Goal: Task Accomplishment & Management: Complete application form

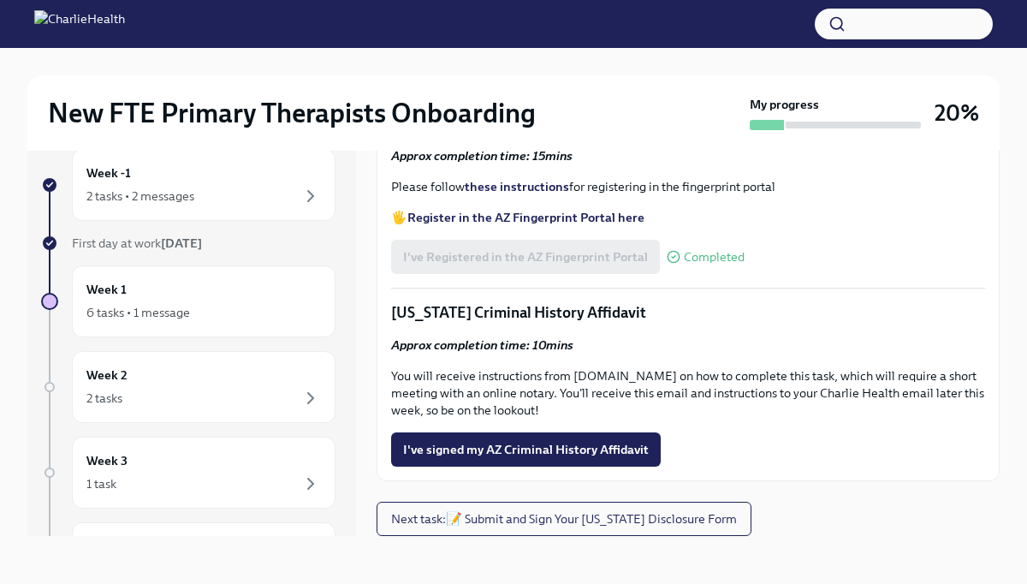
scroll to position [1896, 0]
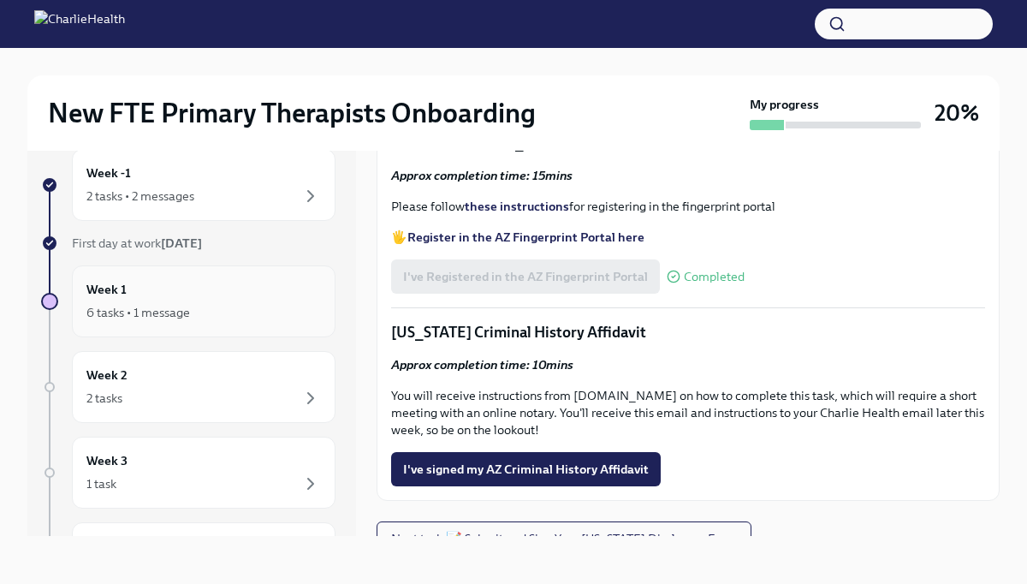
click at [155, 296] on div "Week 1 6 tasks • 1 message" at bounding box center [203, 301] width 234 height 43
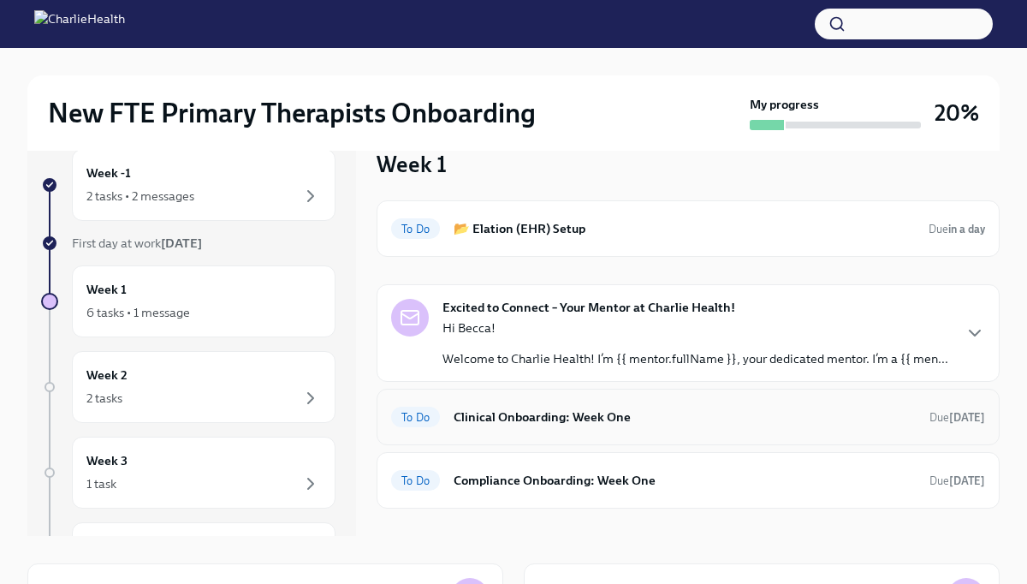
click at [519, 413] on h6 "Clinical Onboarding: Week One" at bounding box center [685, 416] width 462 height 19
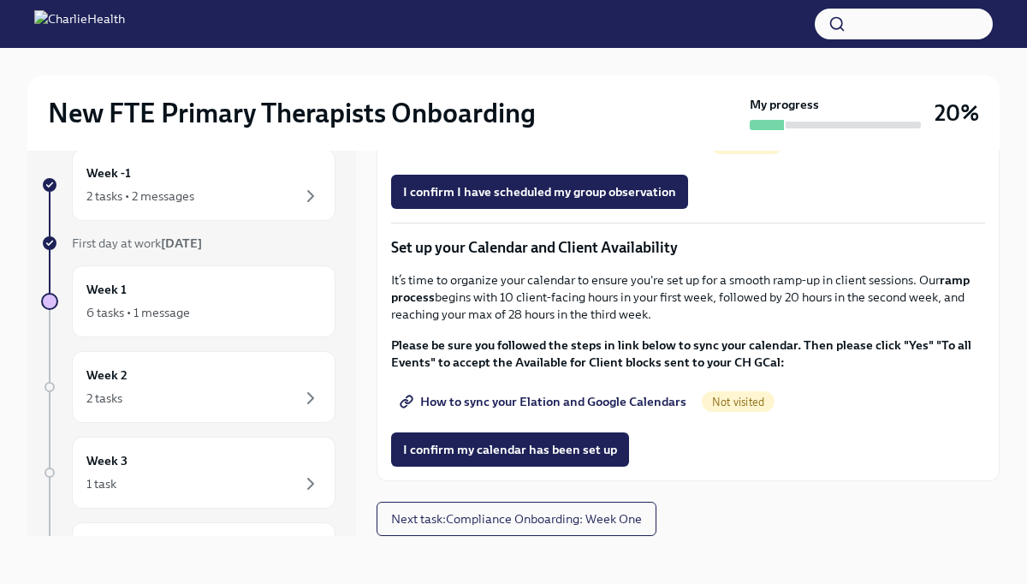
scroll to position [2456, 0]
click at [482, 514] on span "Next task : Compliance Onboarding: Week One" at bounding box center [516, 518] width 251 height 17
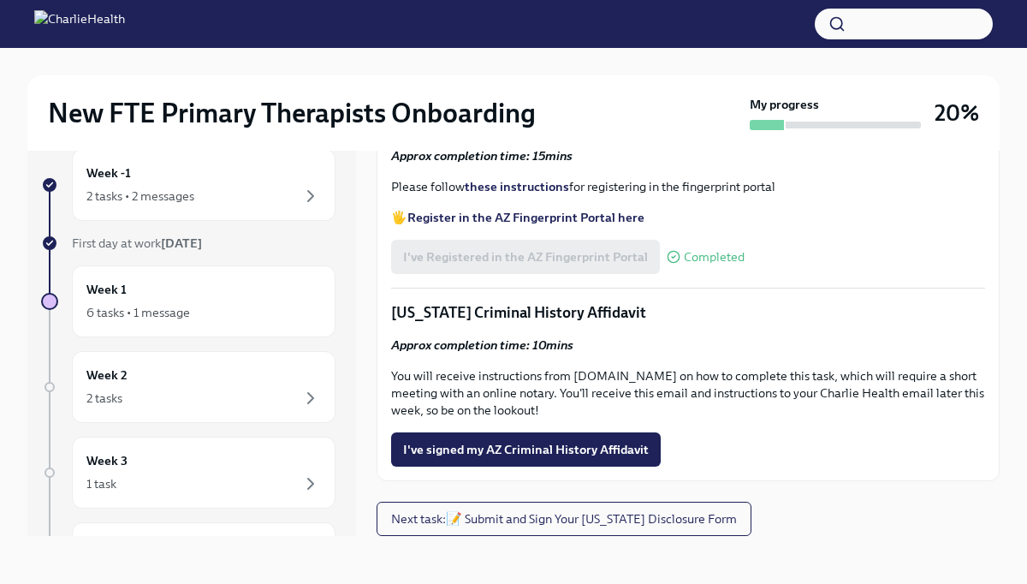
scroll to position [2259, 0]
click at [543, 455] on span "I've signed my AZ Criminal History Affidavit" at bounding box center [526, 449] width 246 height 17
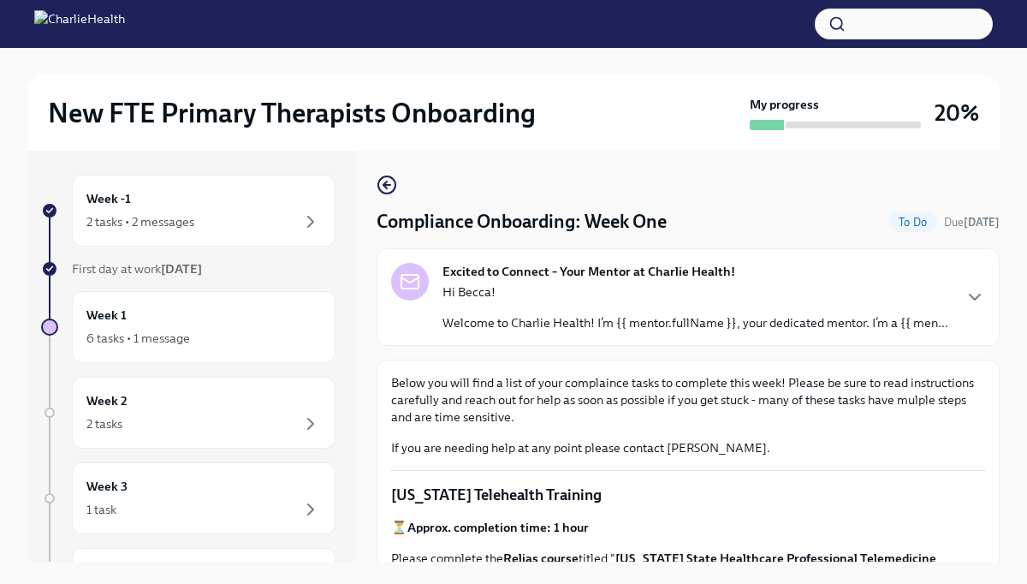
scroll to position [0, 0]
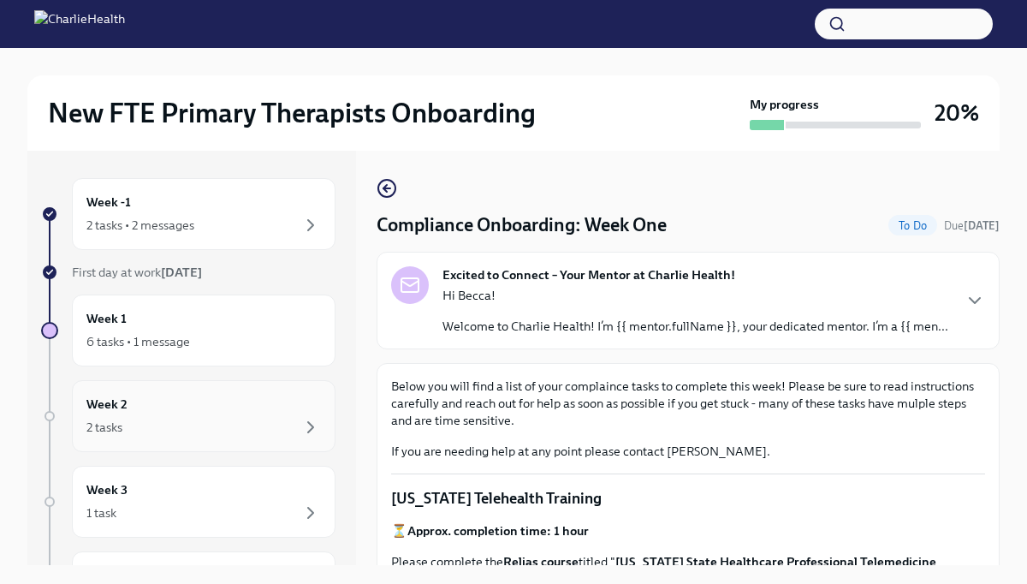
click at [175, 413] on div "Week 2 2 tasks" at bounding box center [203, 415] width 234 height 43
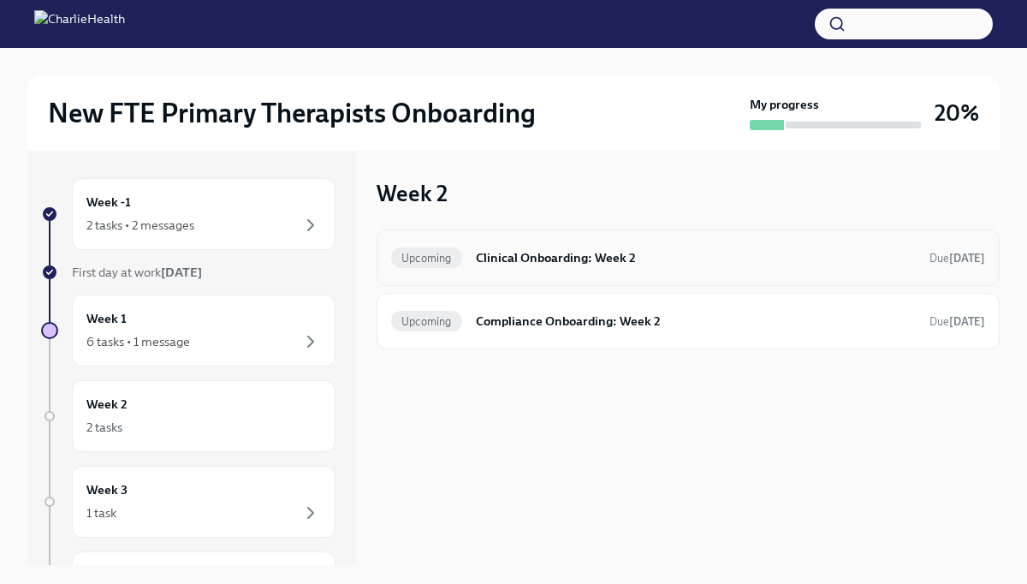
click at [528, 266] on h6 "Clinical Onboarding: Week 2" at bounding box center [696, 257] width 440 height 19
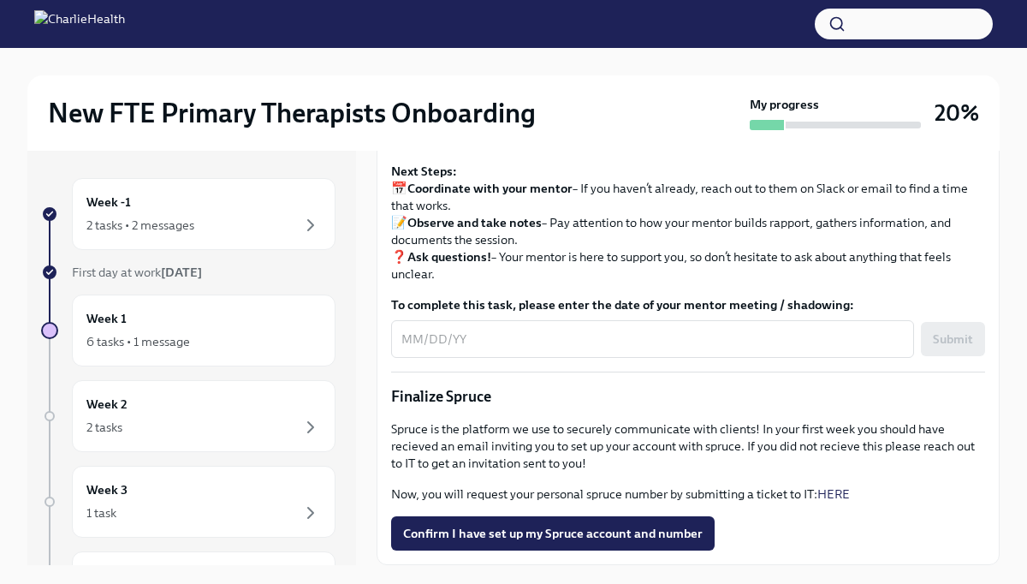
scroll to position [29, 0]
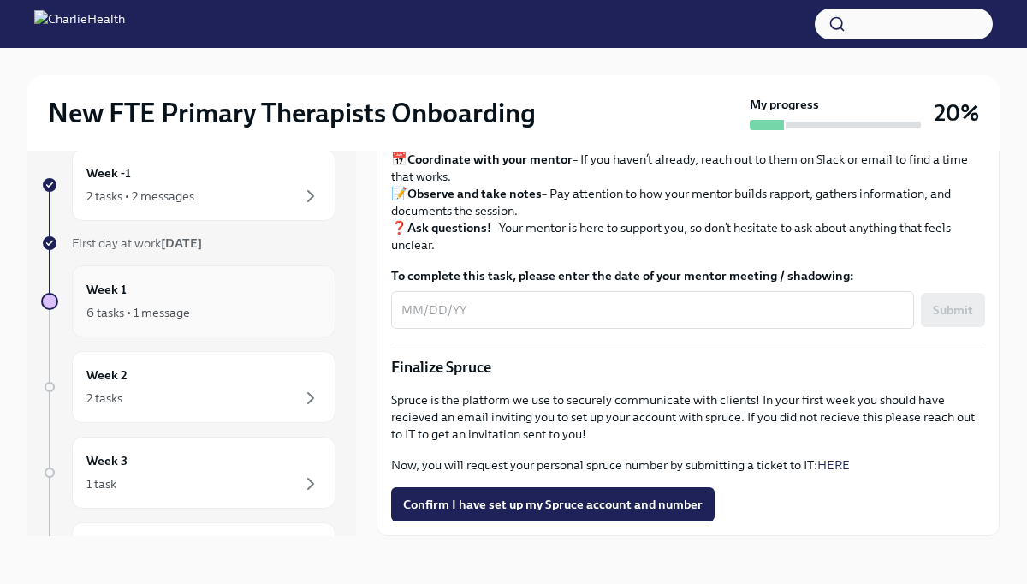
click at [203, 292] on div "Week 1 6 tasks • 1 message" at bounding box center [203, 301] width 234 height 43
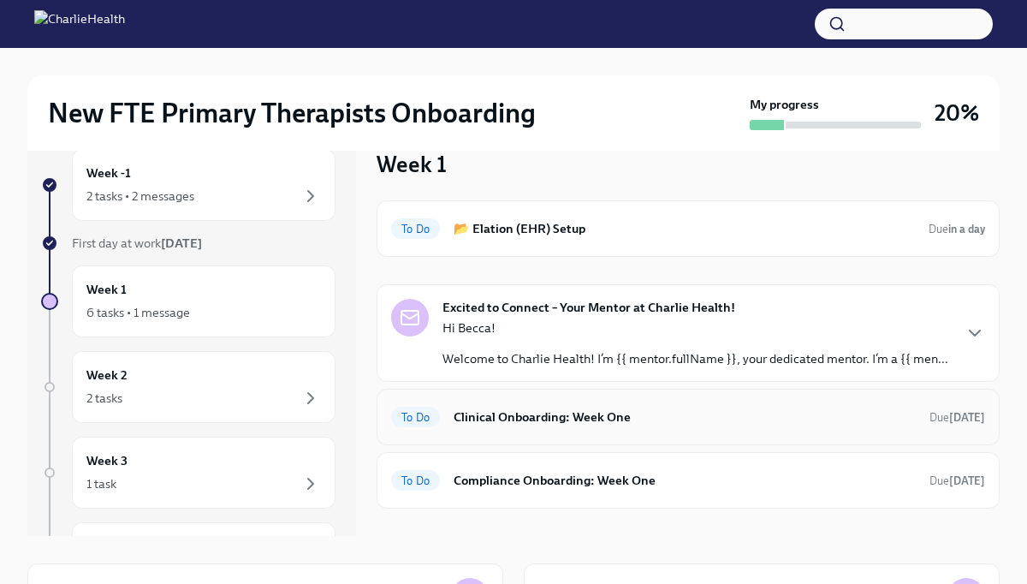
click at [488, 412] on h6 "Clinical Onboarding: Week One" at bounding box center [685, 416] width 462 height 19
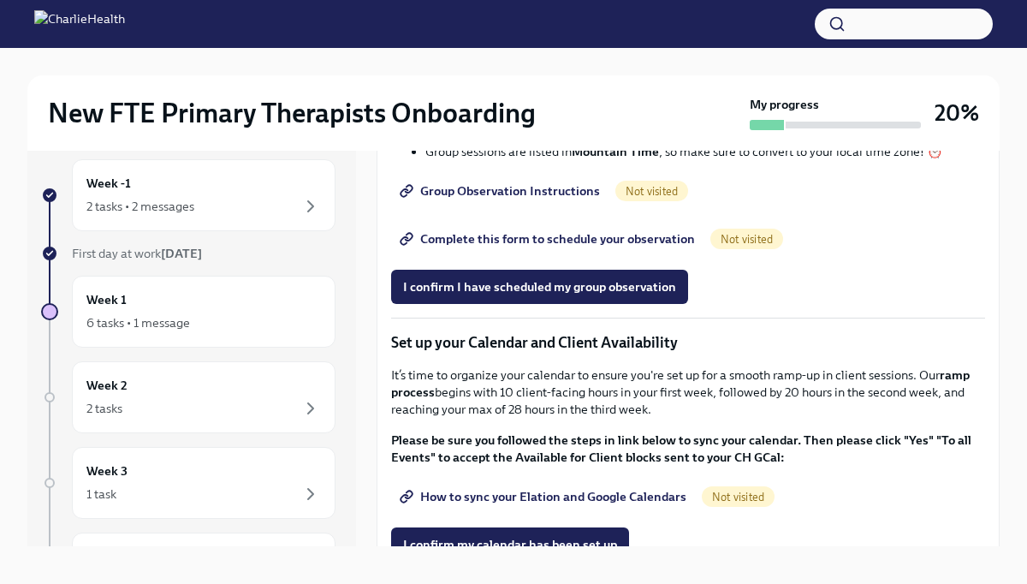
scroll to position [2140, 0]
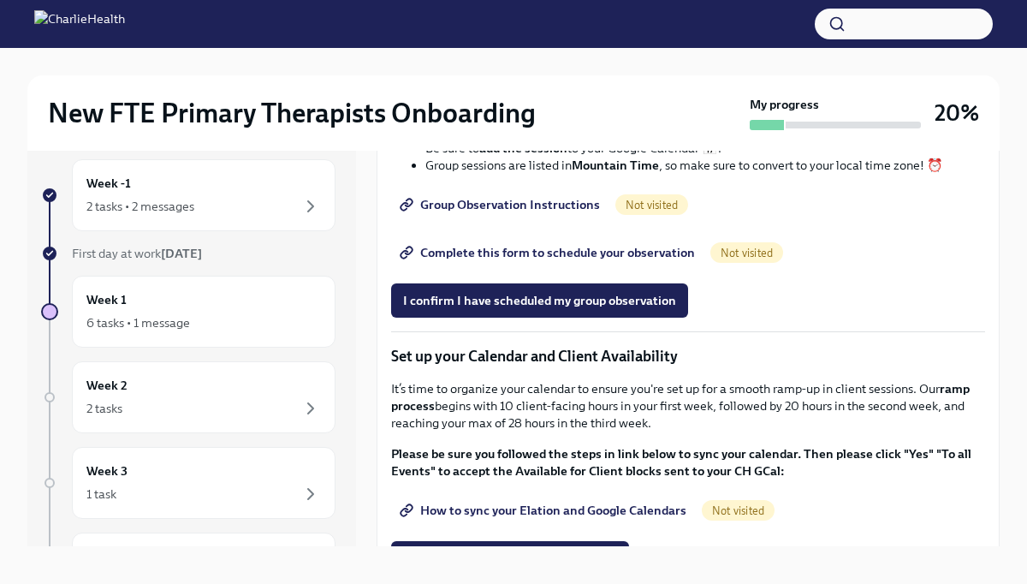
click at [542, 213] on span "Group Observation Instructions" at bounding box center [501, 204] width 197 height 17
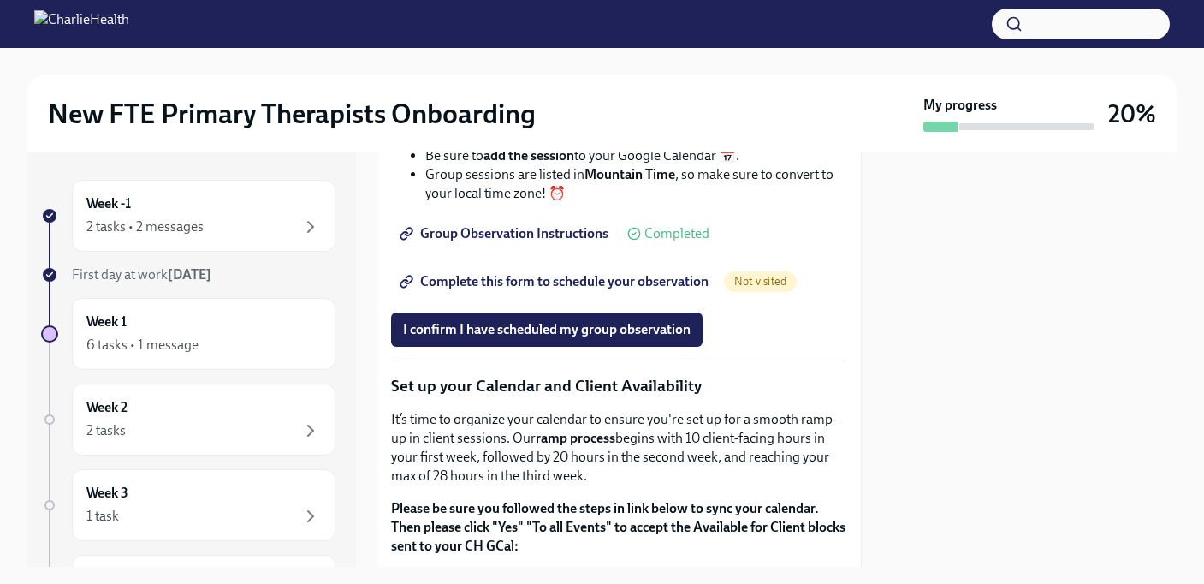
scroll to position [2661, 0]
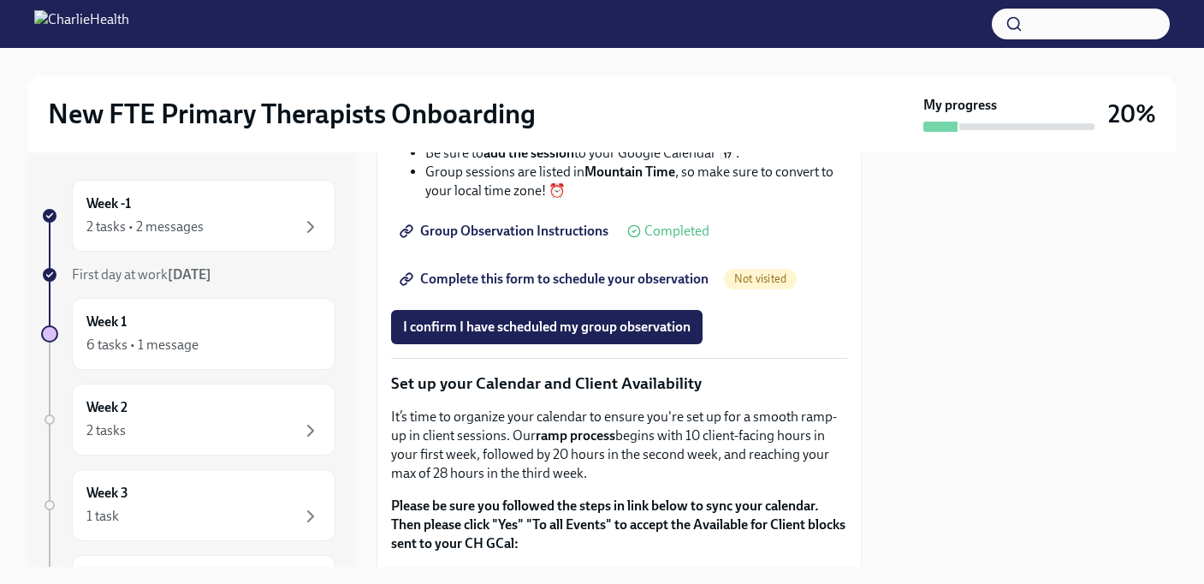
click at [504, 288] on span "Complete this form to schedule your observation" at bounding box center [555, 278] width 305 height 17
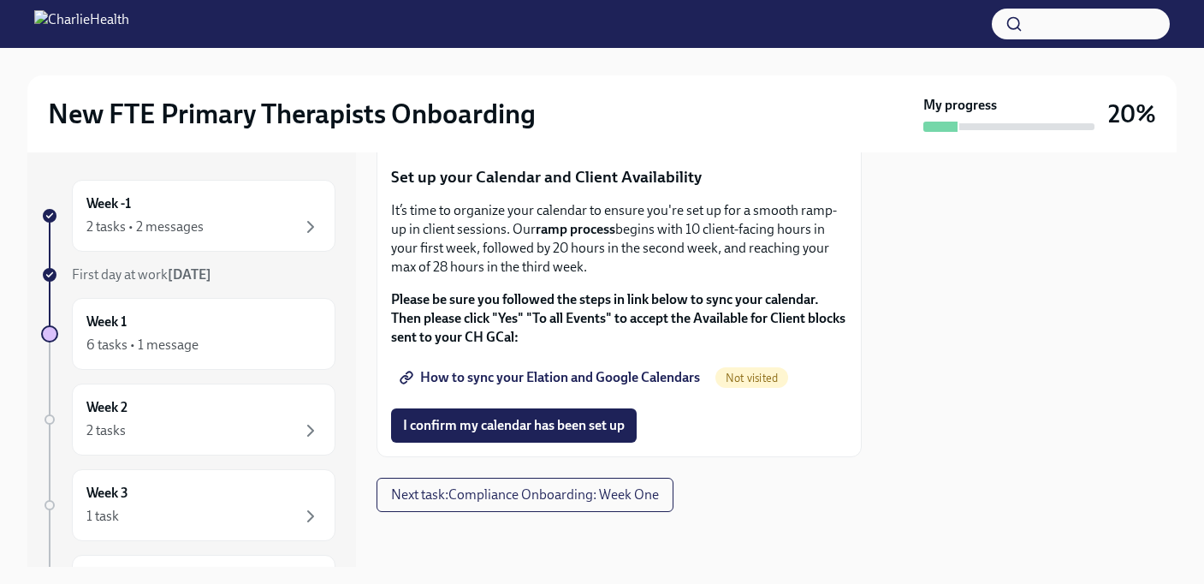
scroll to position [2998, 0]
click at [205, 227] on div "2 tasks • 2 messages" at bounding box center [203, 226] width 234 height 21
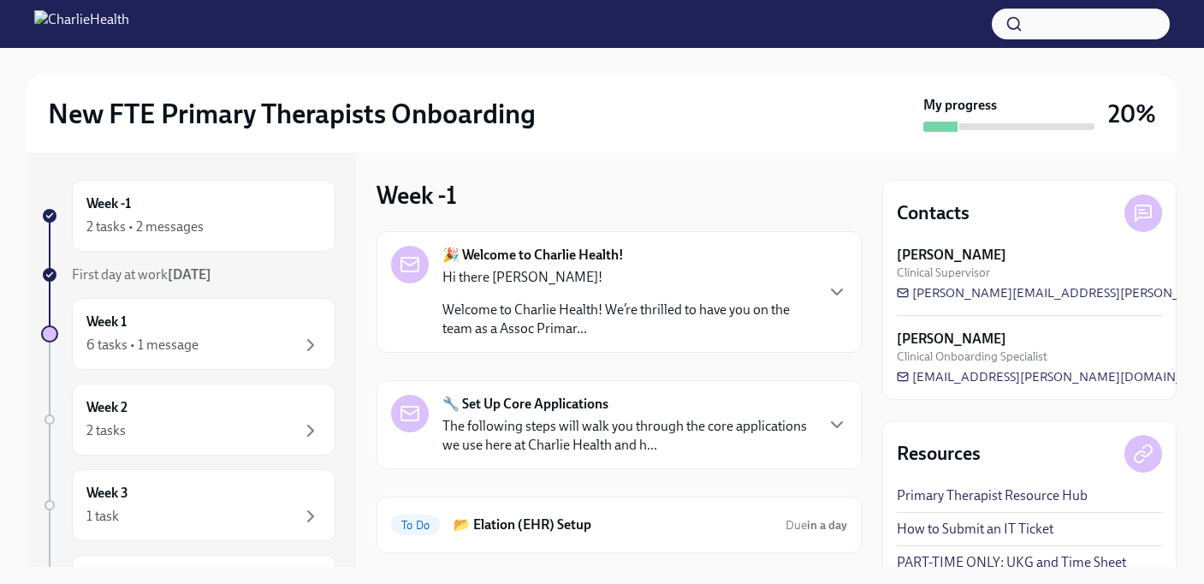
scroll to position [94, 0]
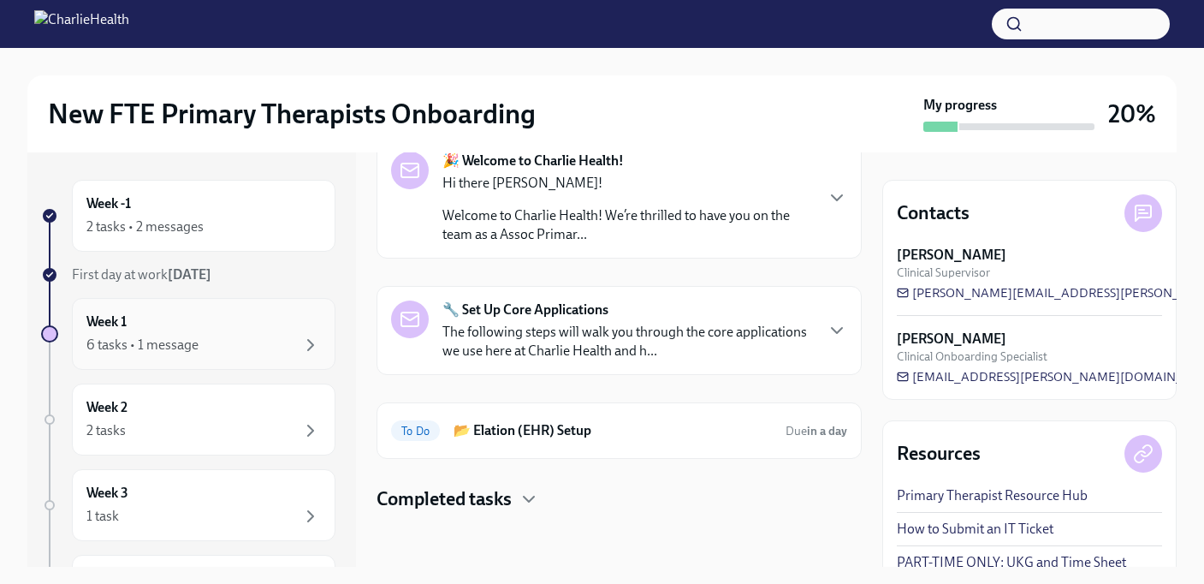
click at [193, 335] on div "6 tasks • 1 message" at bounding box center [142, 344] width 112 height 19
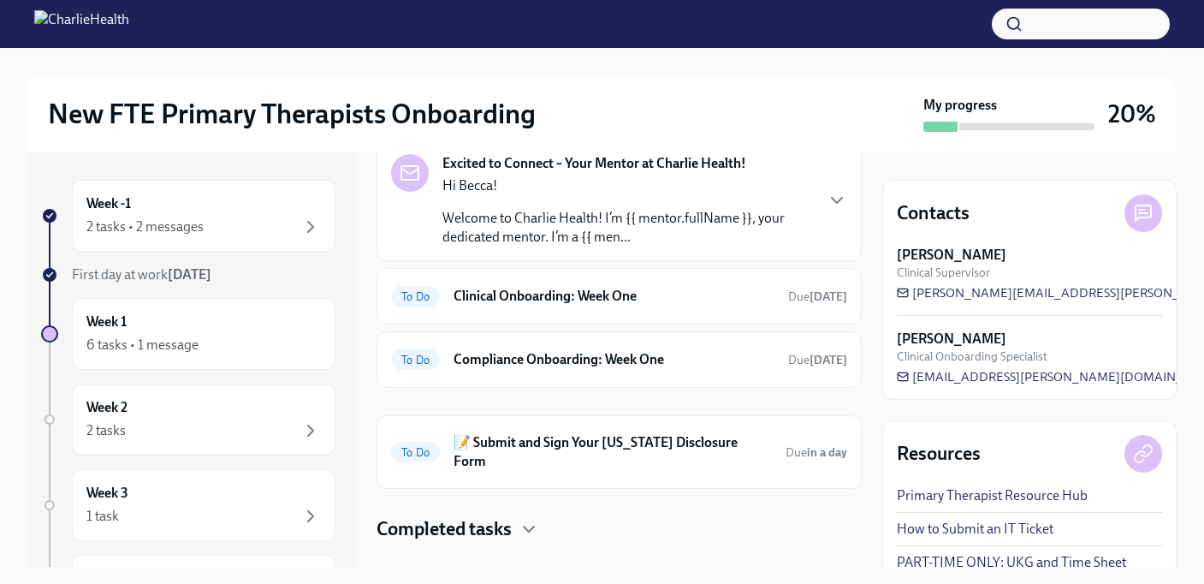
scroll to position [188, 0]
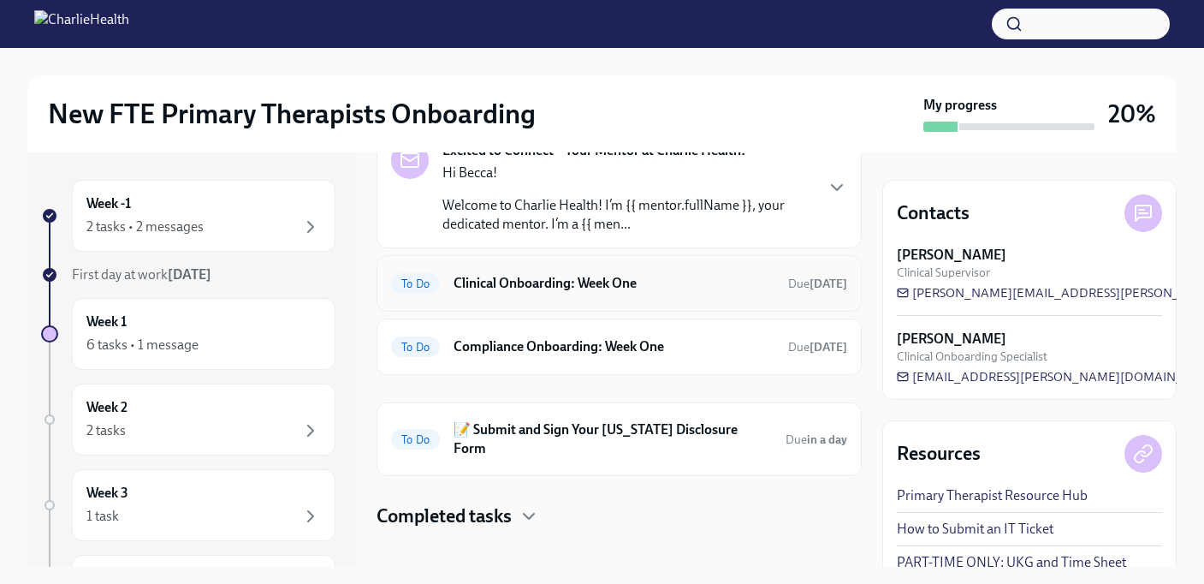
click at [578, 288] on h6 "Clinical Onboarding: Week One" at bounding box center [614, 283] width 321 height 19
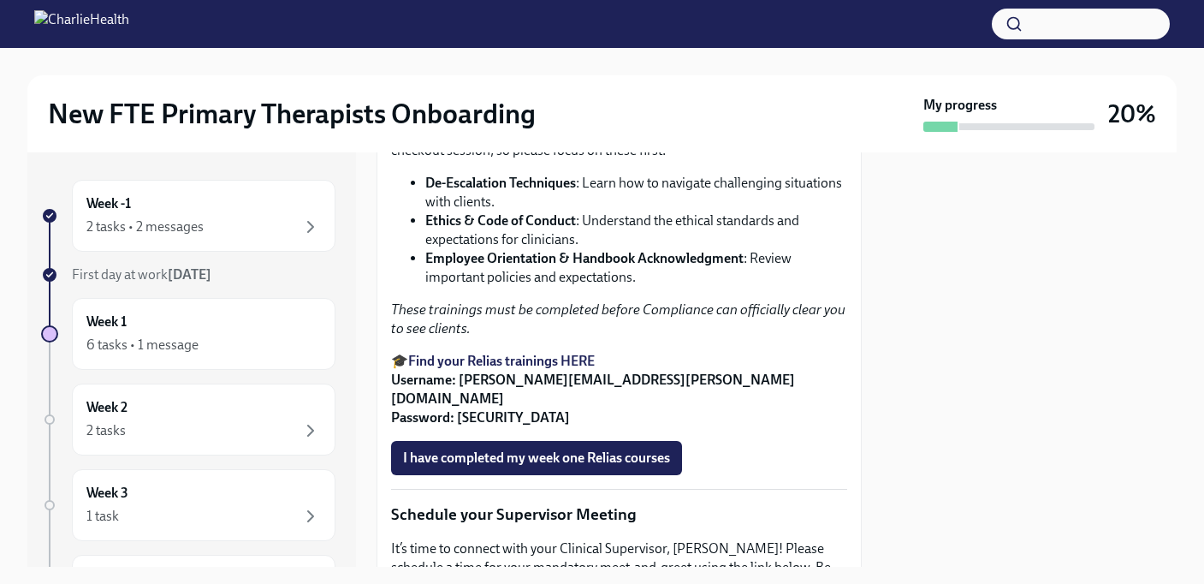
scroll to position [1174, 0]
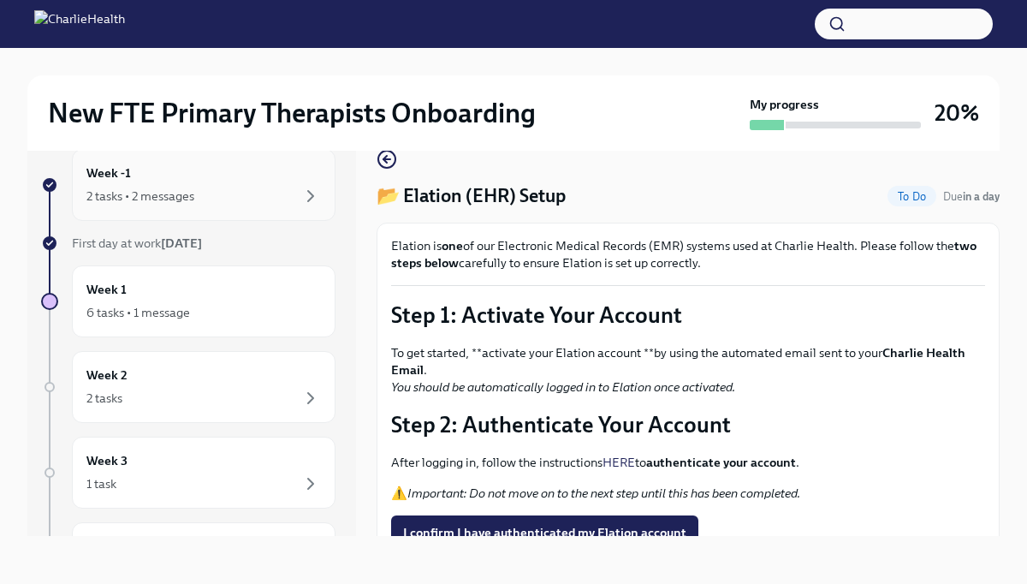
click at [141, 198] on div "2 tasks • 2 messages" at bounding box center [140, 195] width 108 height 17
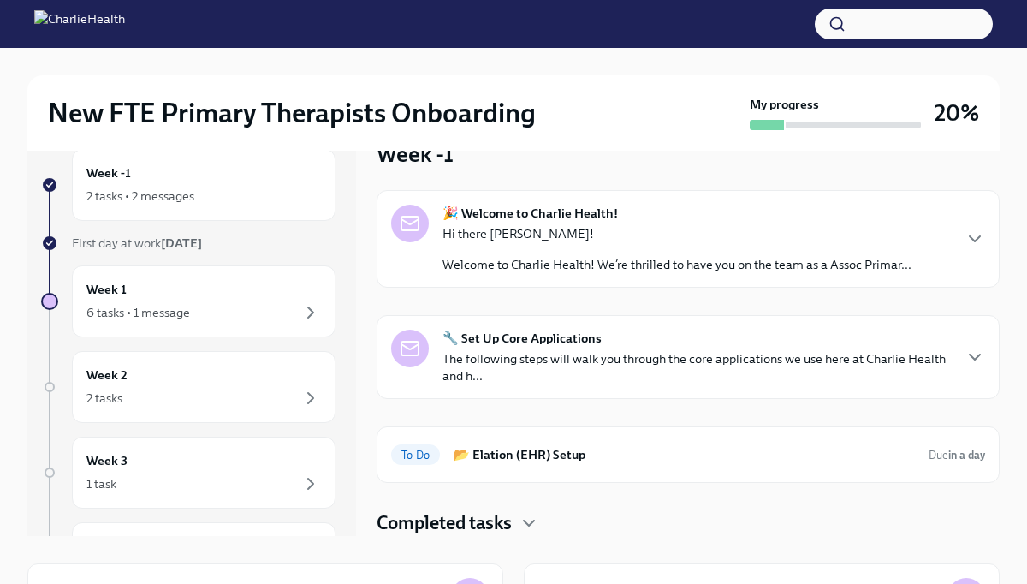
scroll to position [246, 0]
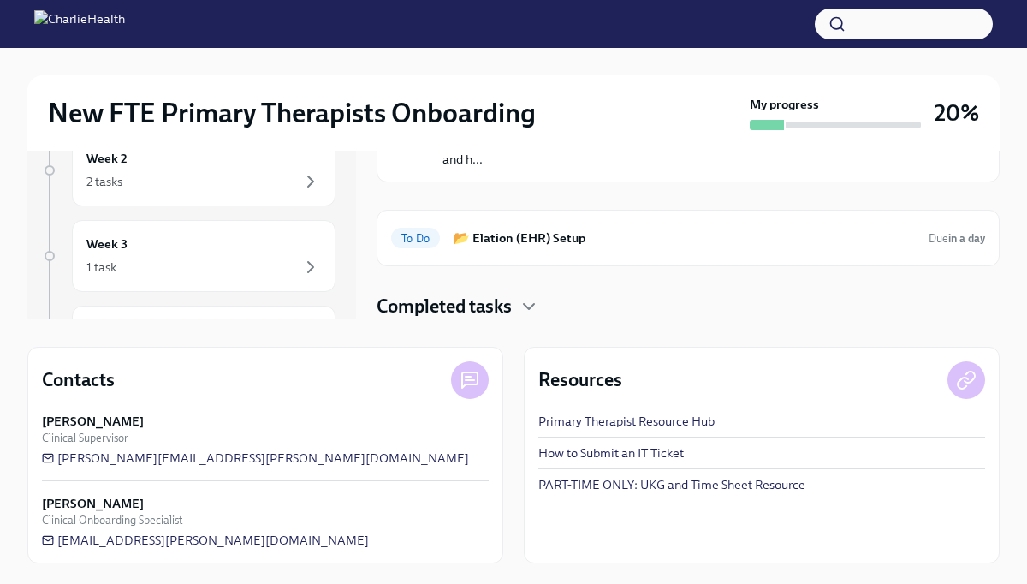
click at [504, 311] on h4 "Completed tasks" at bounding box center [444, 307] width 135 height 26
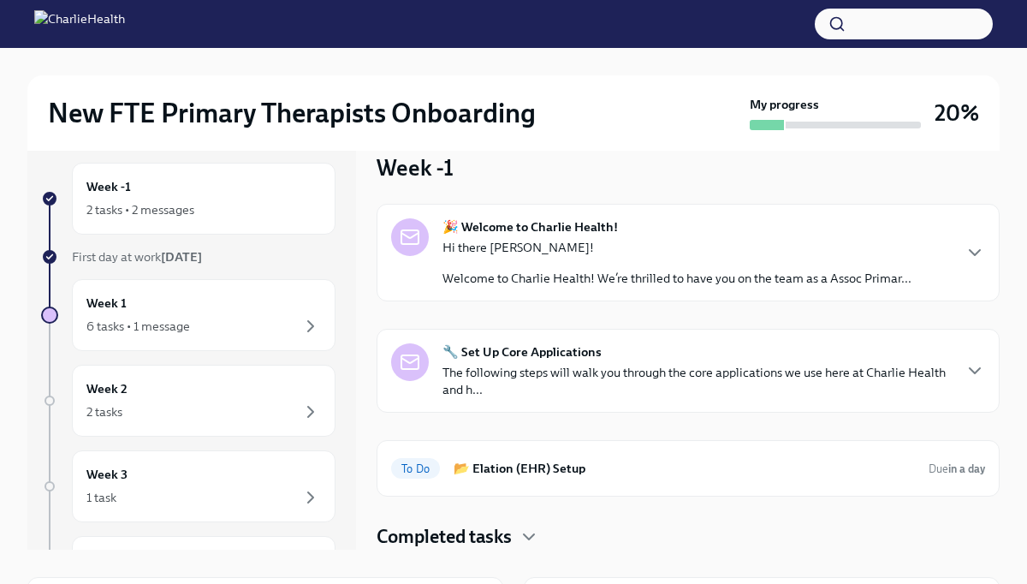
scroll to position [12, 0]
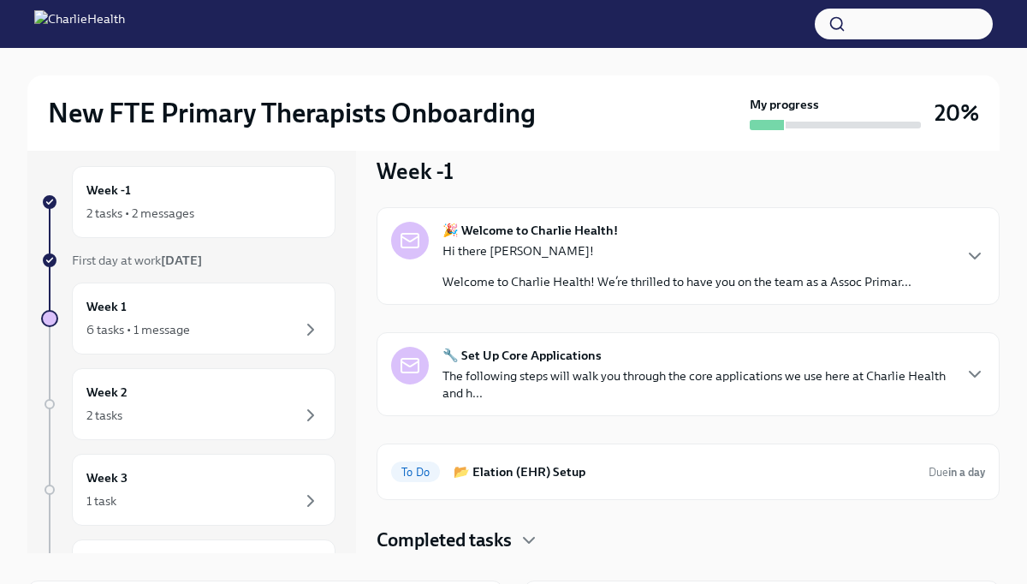
click at [557, 270] on div "Hi there Becca! Welcome to Charlie Health! We’re thrilled to have you on the te…" at bounding box center [676, 266] width 469 height 48
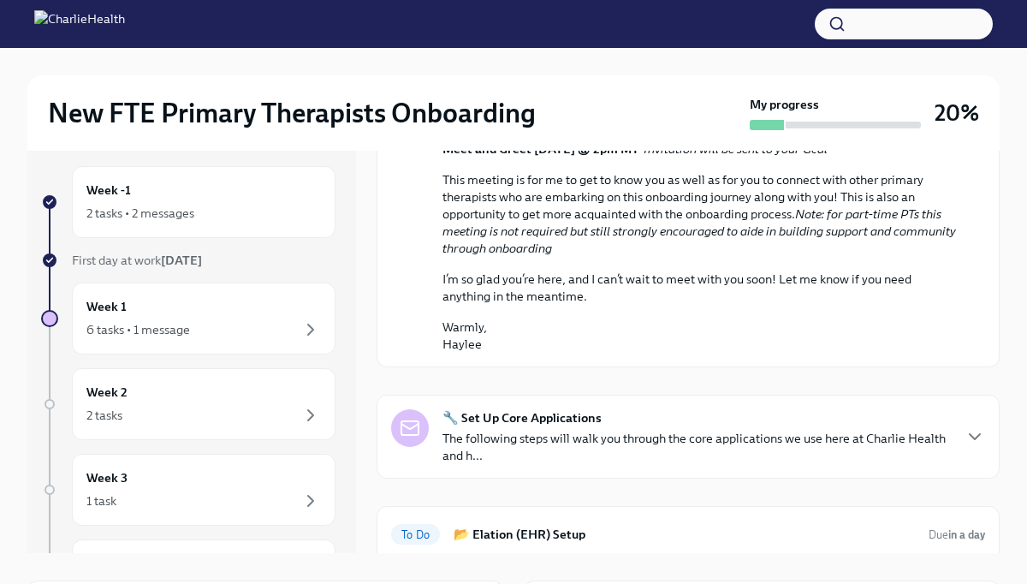
scroll to position [835, 0]
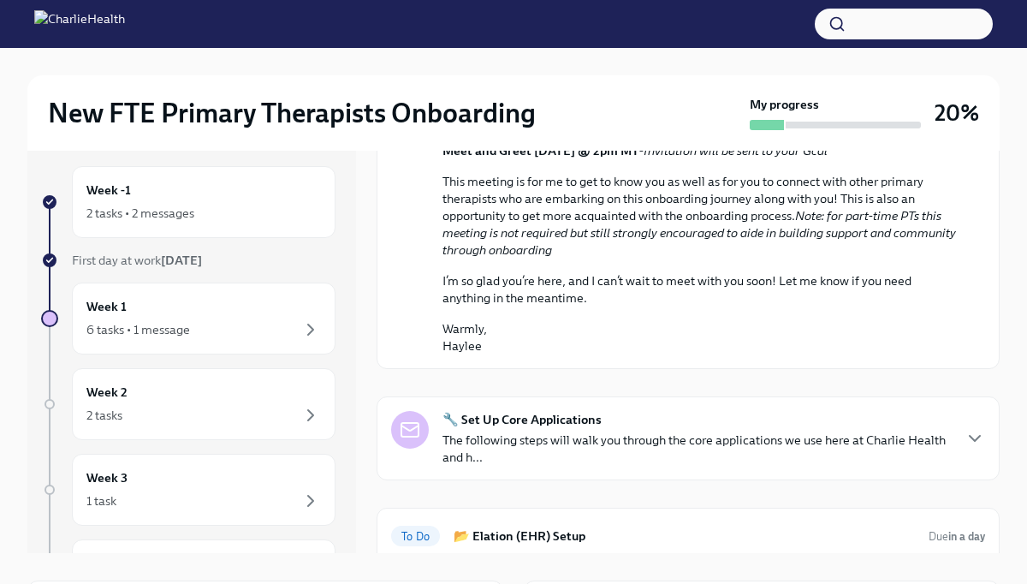
click at [563, 411] on strong "🔧 Set Up Core Applications" at bounding box center [521, 419] width 159 height 17
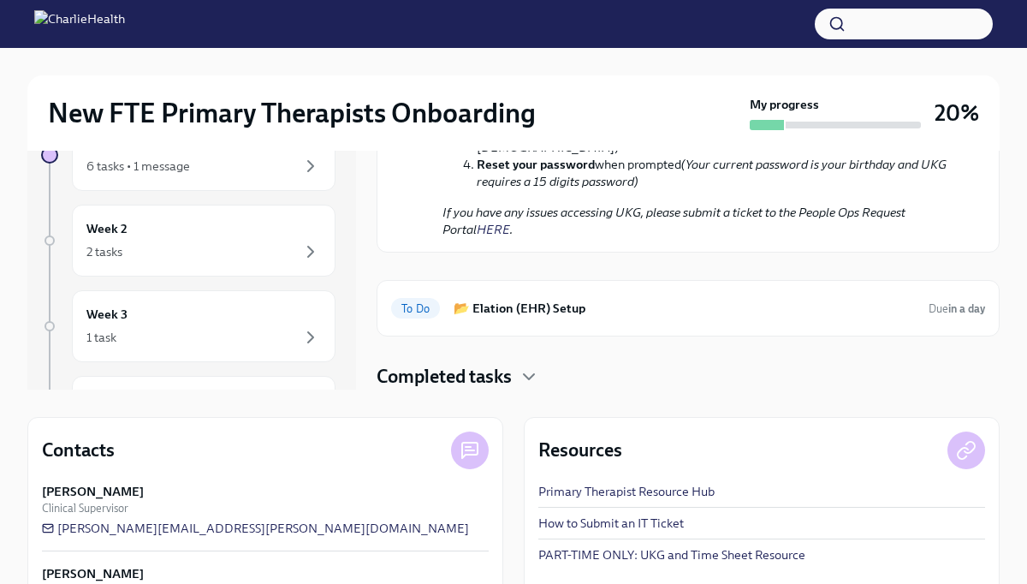
scroll to position [200, 0]
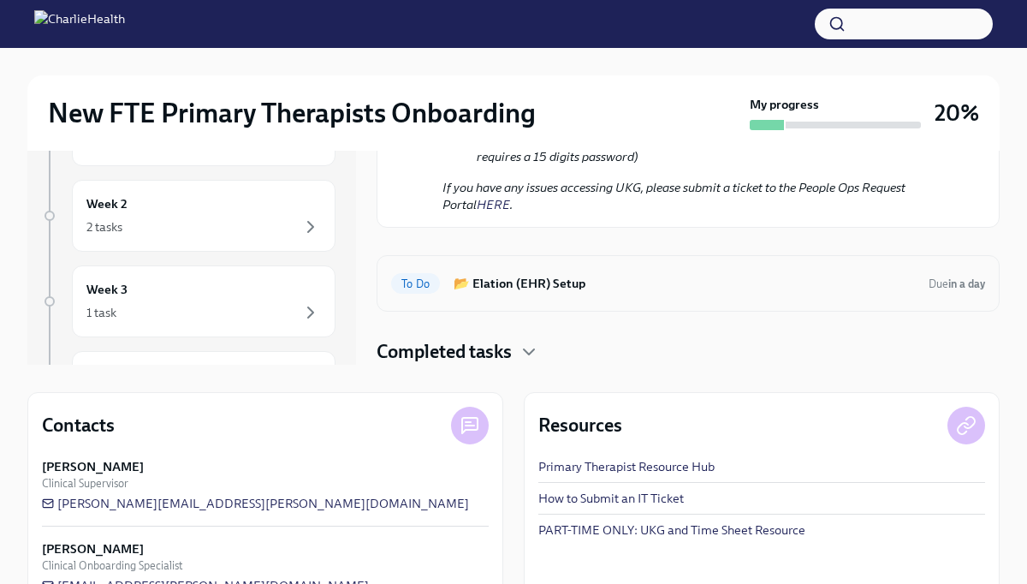
click at [561, 271] on div "To Do 📂 Elation (EHR) Setup Due in a day" at bounding box center [688, 283] width 594 height 27
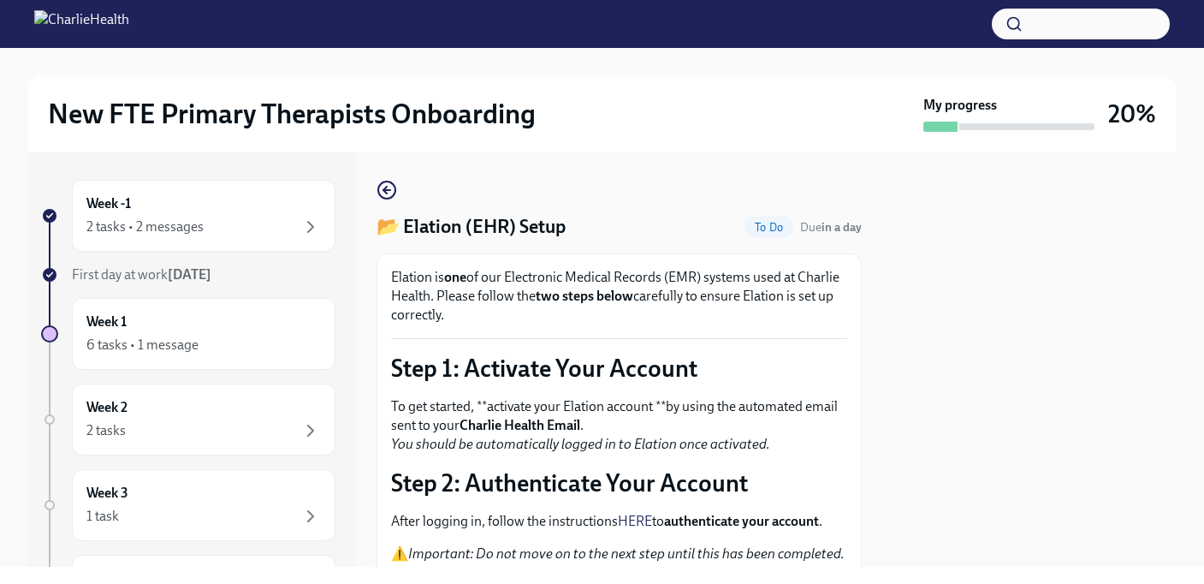
scroll to position [169, 0]
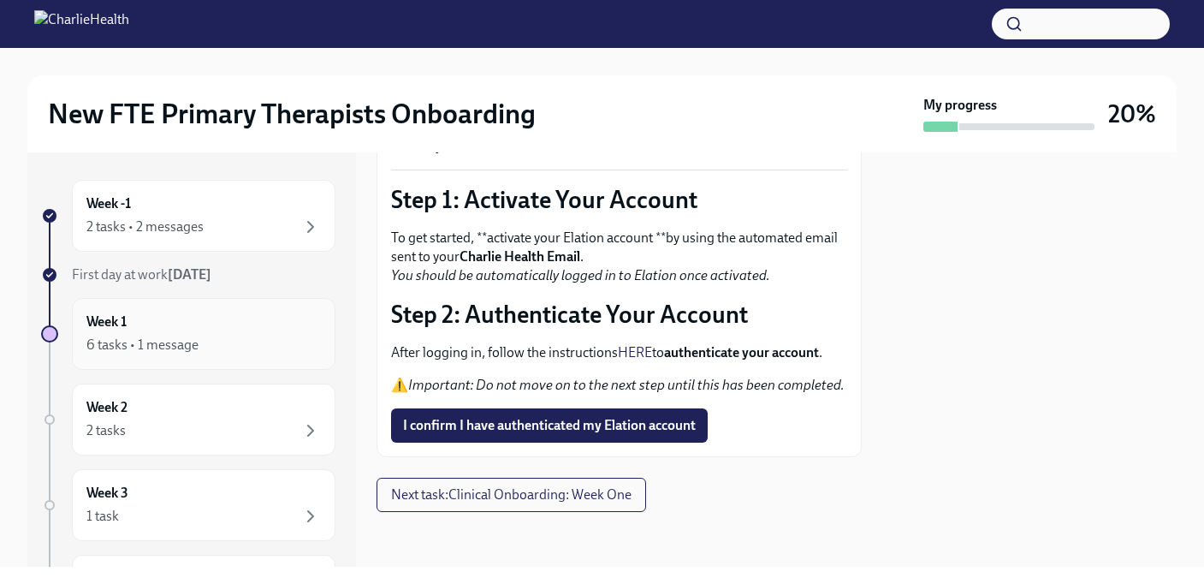
click at [158, 325] on div "Week 1 6 tasks • 1 message" at bounding box center [203, 333] width 234 height 43
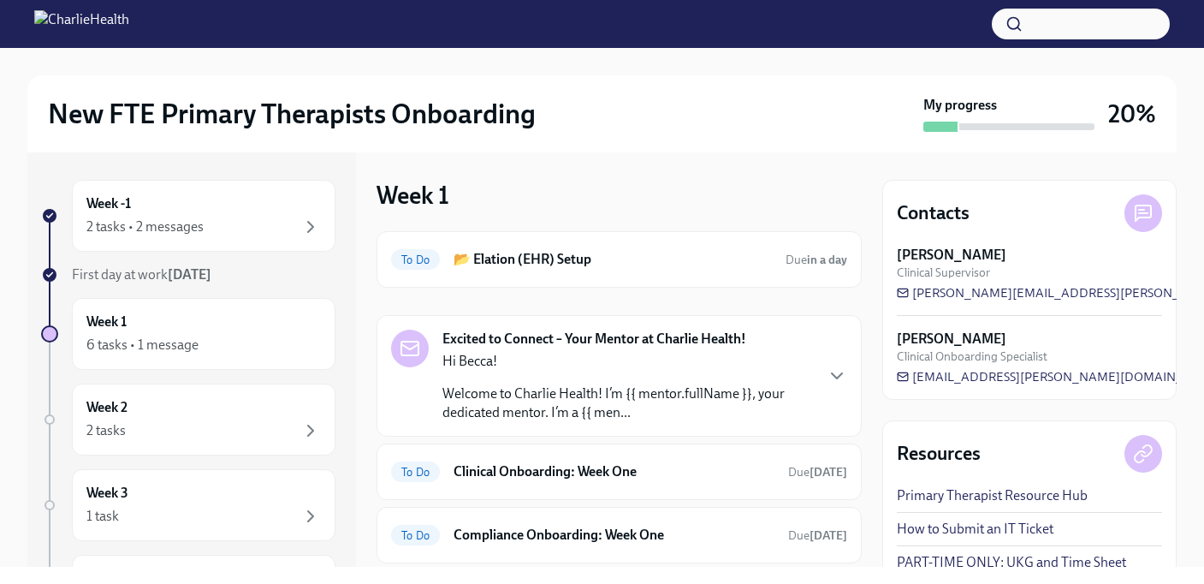
scroll to position [188, 0]
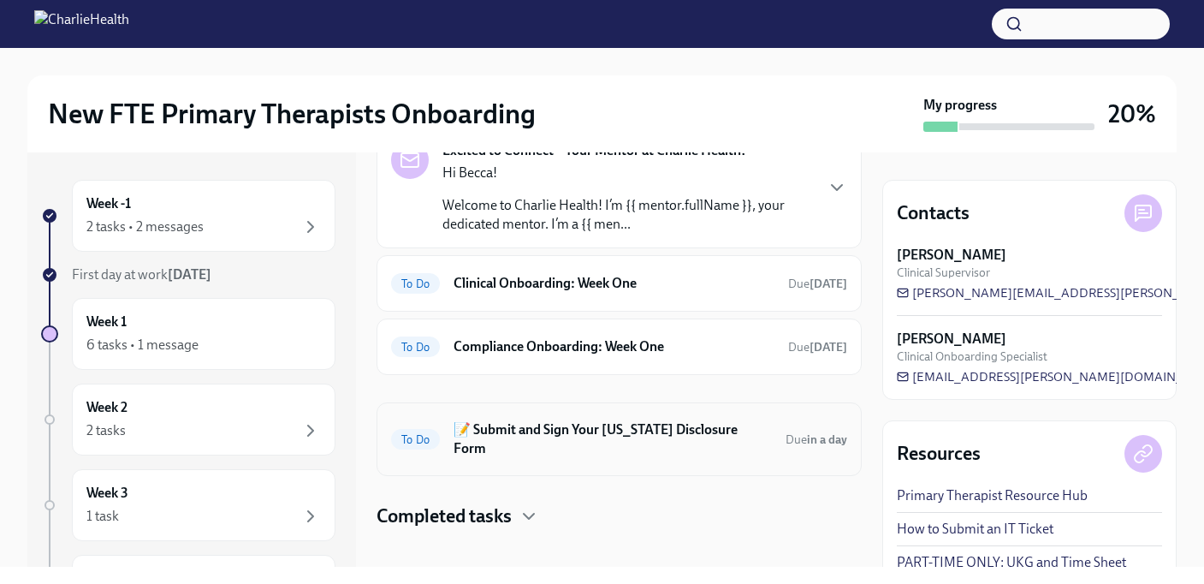
click at [566, 441] on div "To Do 📝 Submit and Sign Your Utah Disclosure Form Due in a day" at bounding box center [619, 439] width 456 height 44
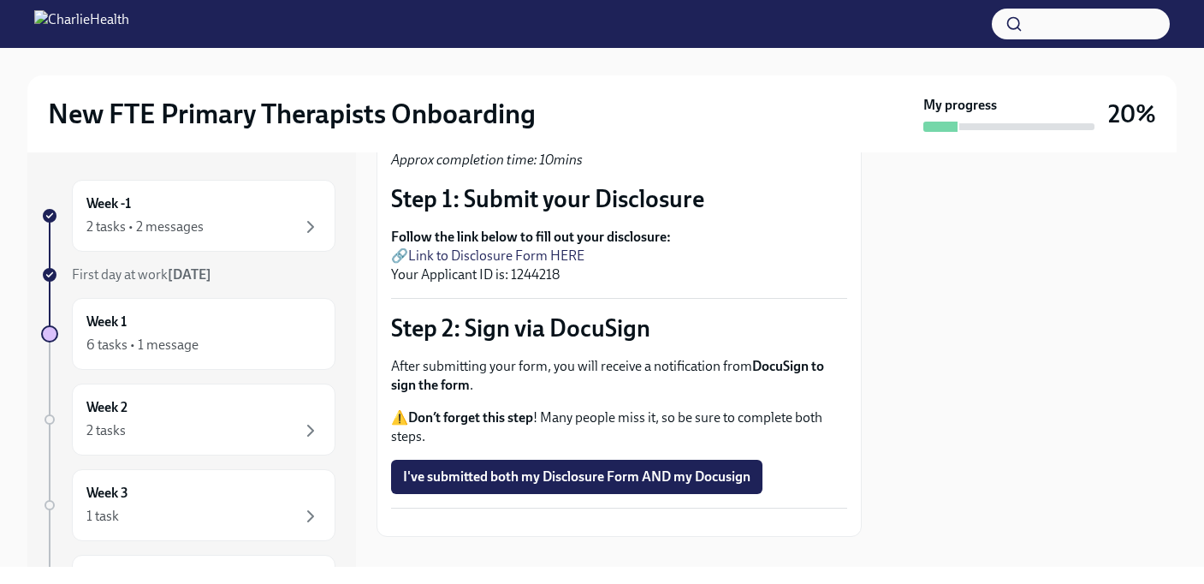
scroll to position [148, 0]
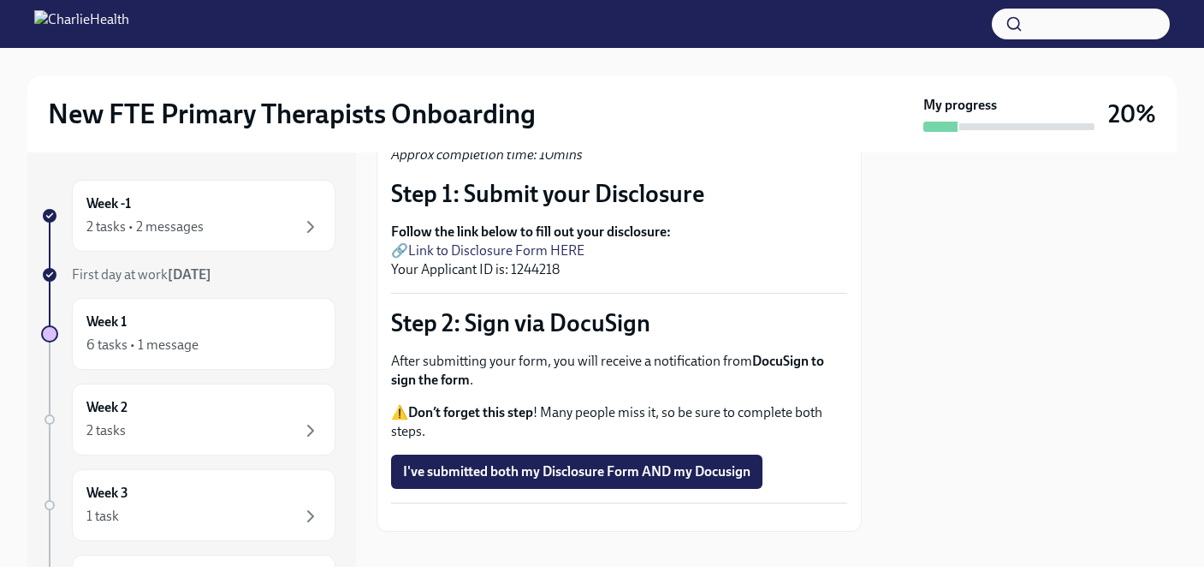
click at [571, 247] on link "Link to Disclosure Form HERE" at bounding box center [496, 250] width 176 height 16
click at [567, 249] on link "Link to Disclosure Form HERE" at bounding box center [496, 250] width 176 height 16
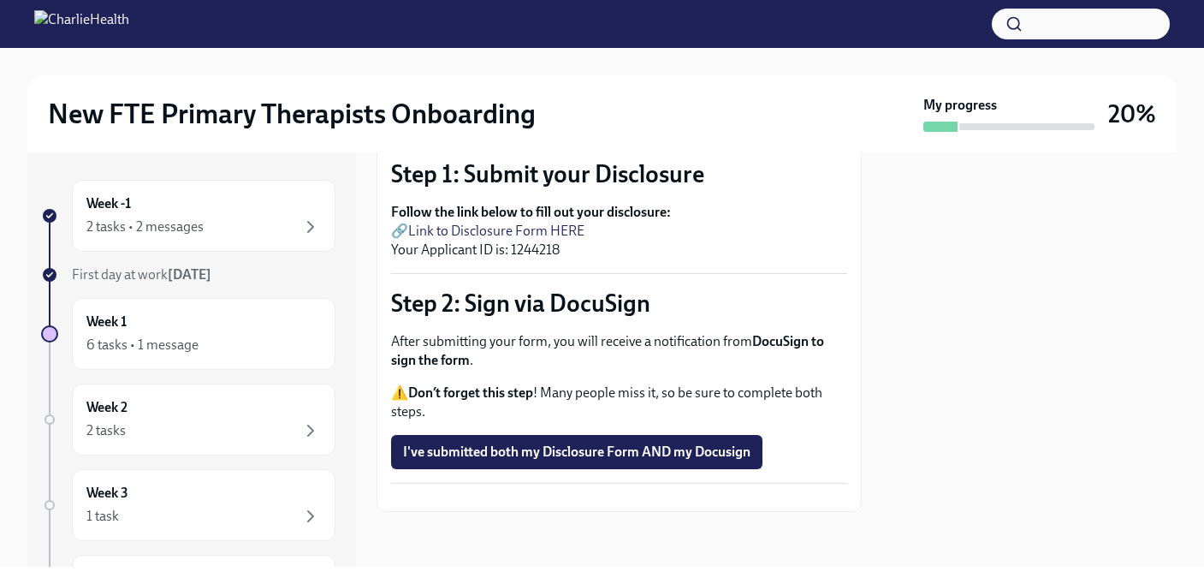
scroll to position [205, 0]
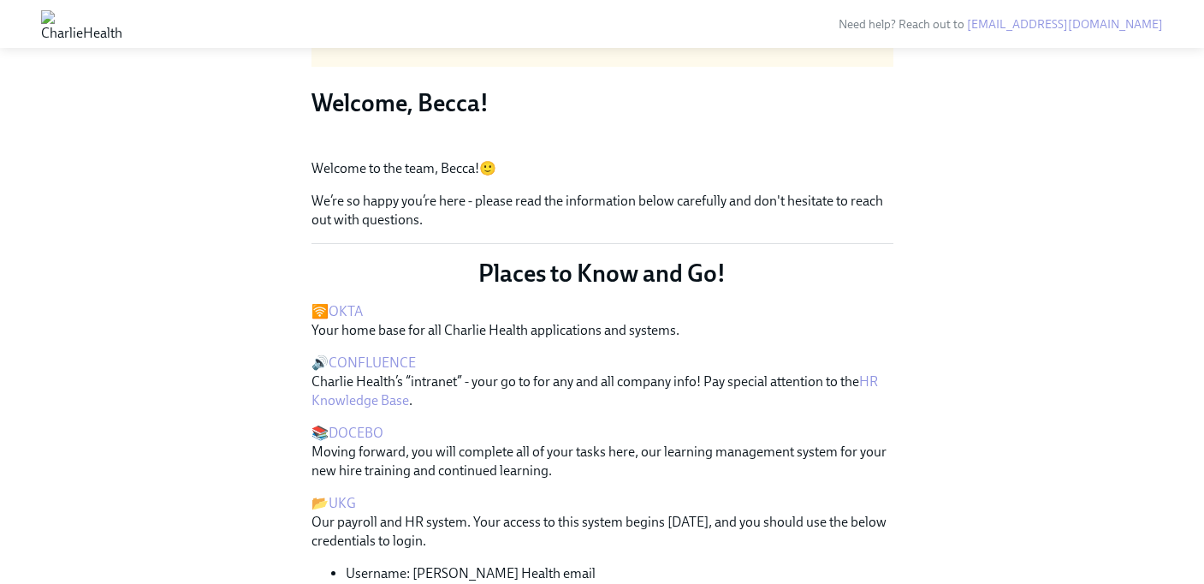
scroll to position [139, 0]
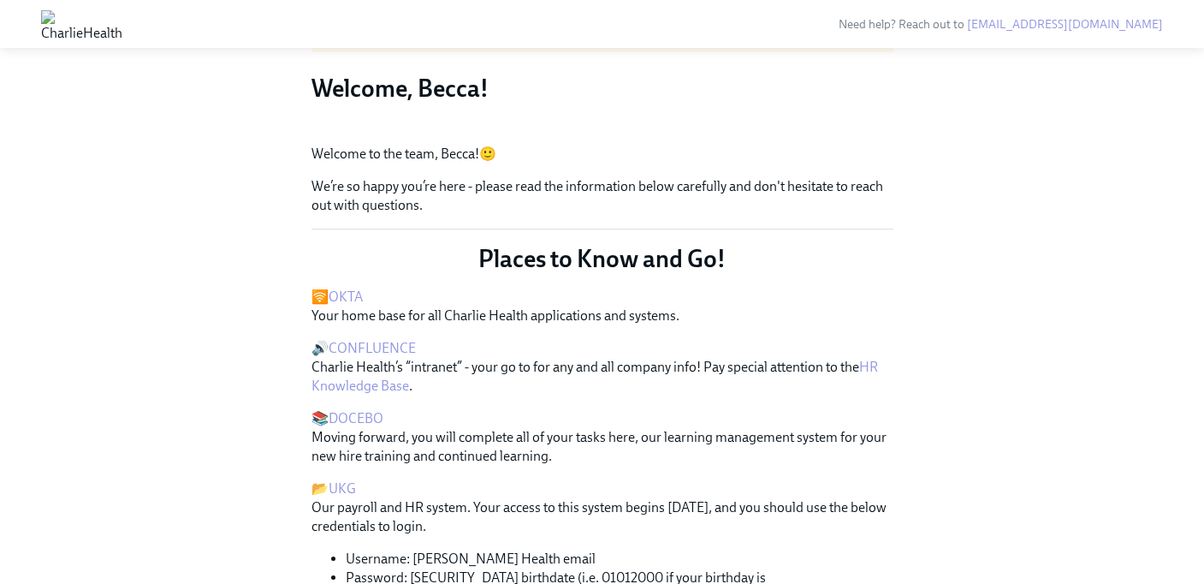
click at [845, 131] on button "Zoom image" at bounding box center [602, 131] width 582 height 0
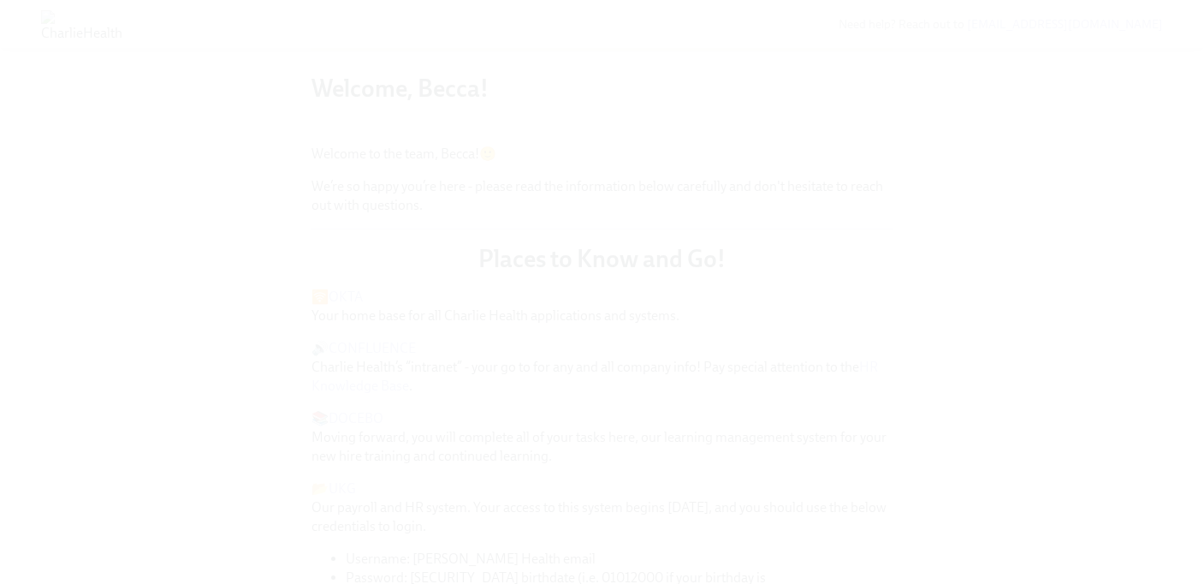
click at [1060, 282] on button "Unzoom image" at bounding box center [602, 292] width 1204 height 584
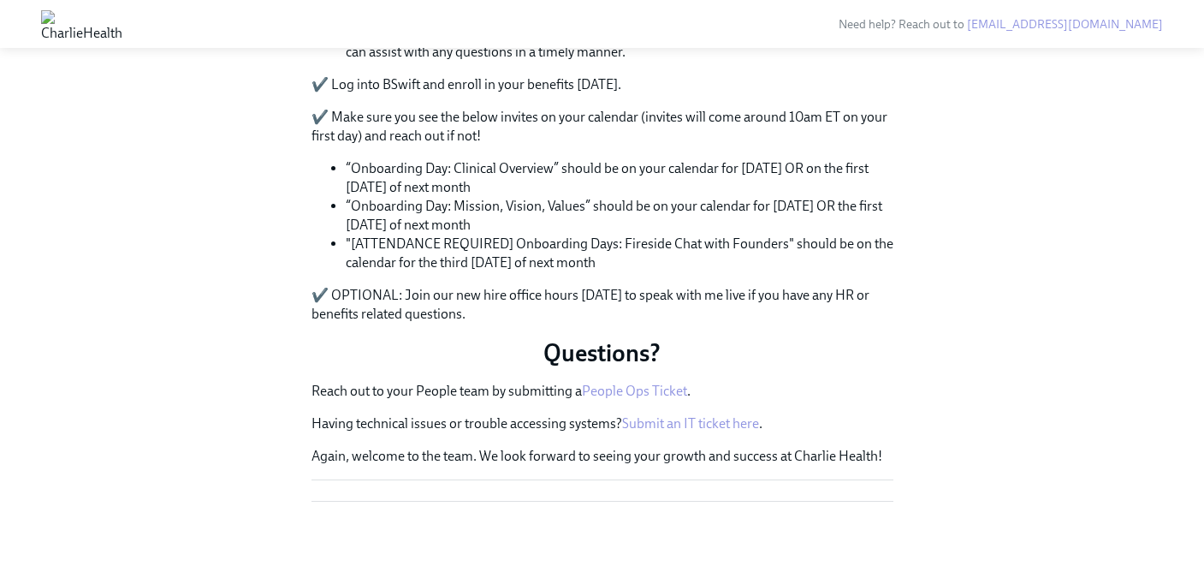
scroll to position [1181, 0]
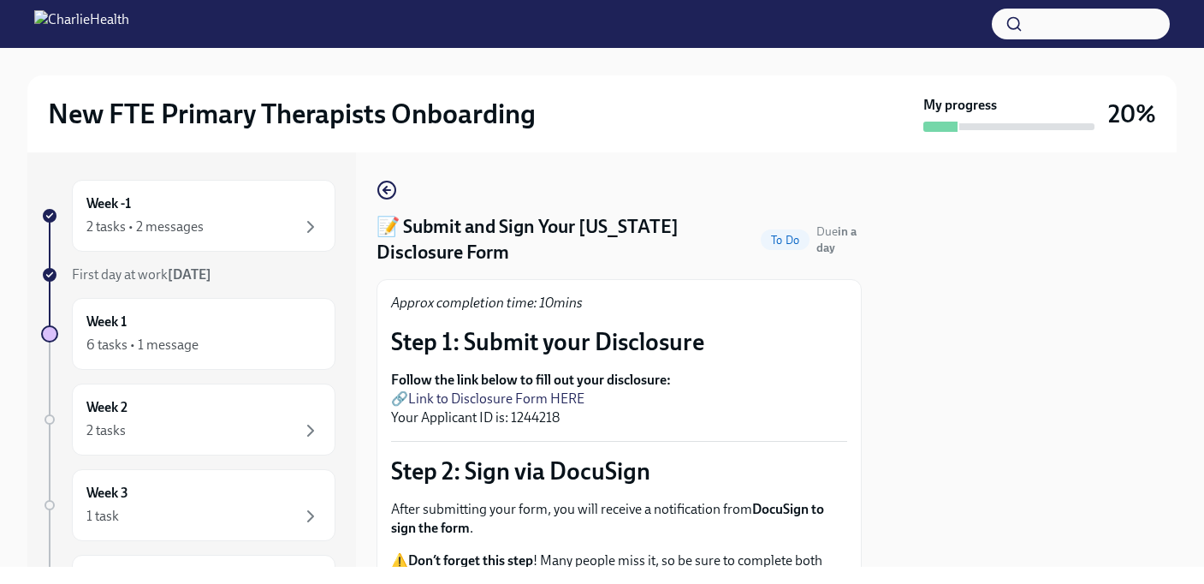
scroll to position [205, 0]
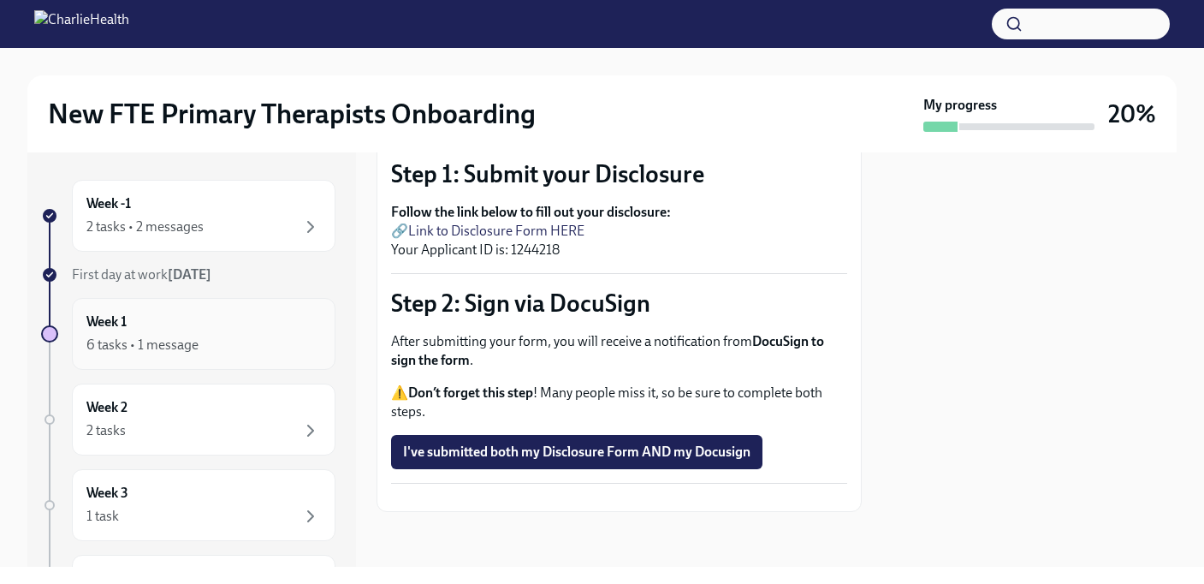
click at [141, 332] on div "Week 1 6 tasks • 1 message" at bounding box center [203, 333] width 234 height 43
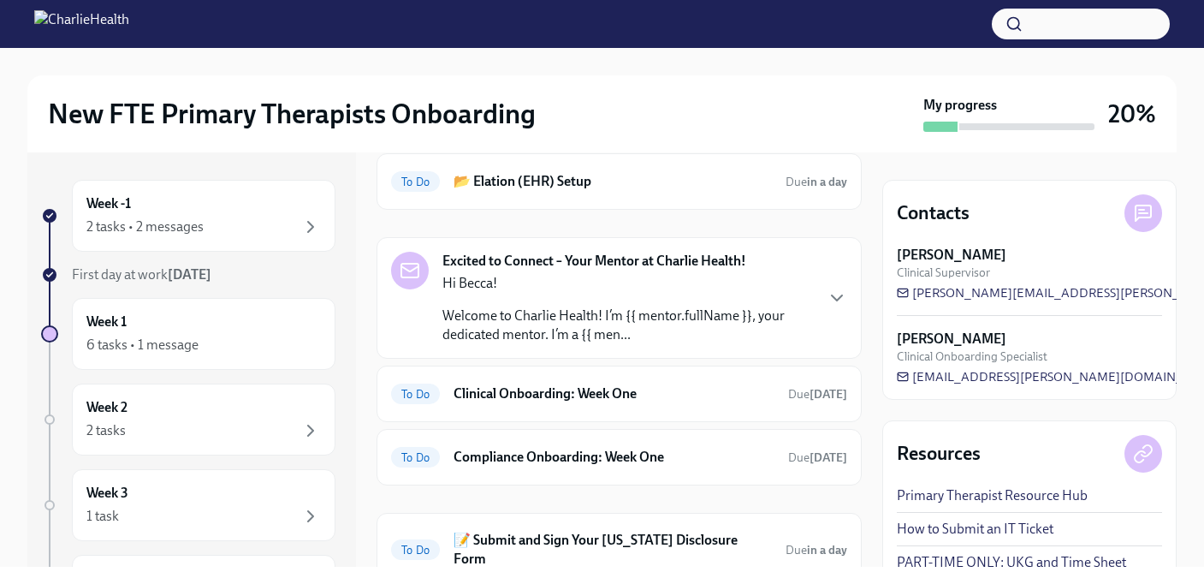
scroll to position [188, 0]
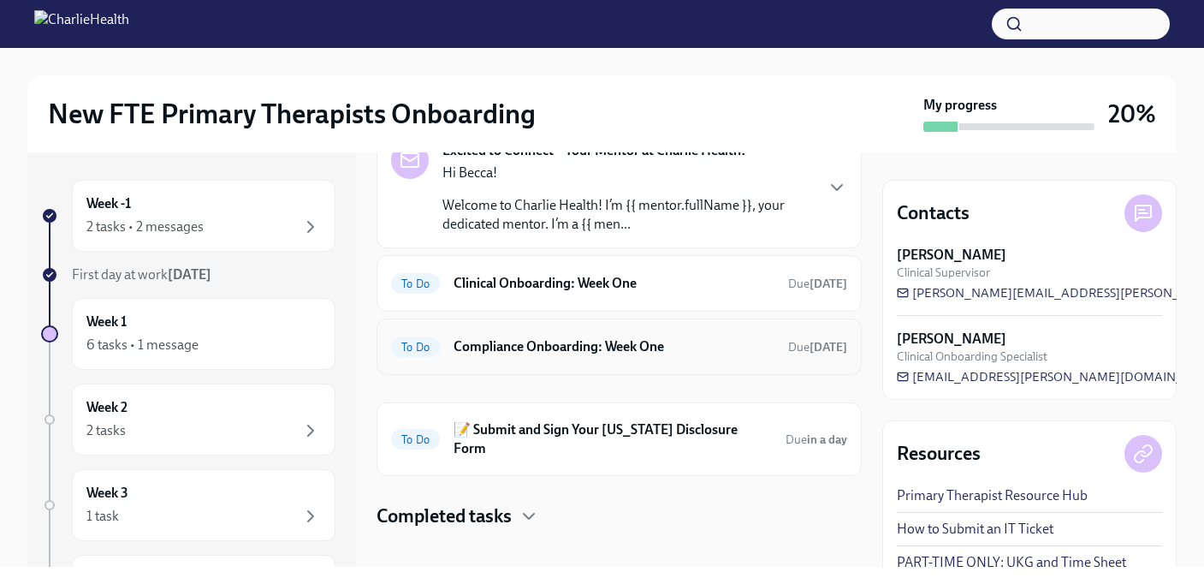
click at [511, 359] on div "To Do Compliance Onboarding: Week One Due in 3 days" at bounding box center [619, 346] width 456 height 27
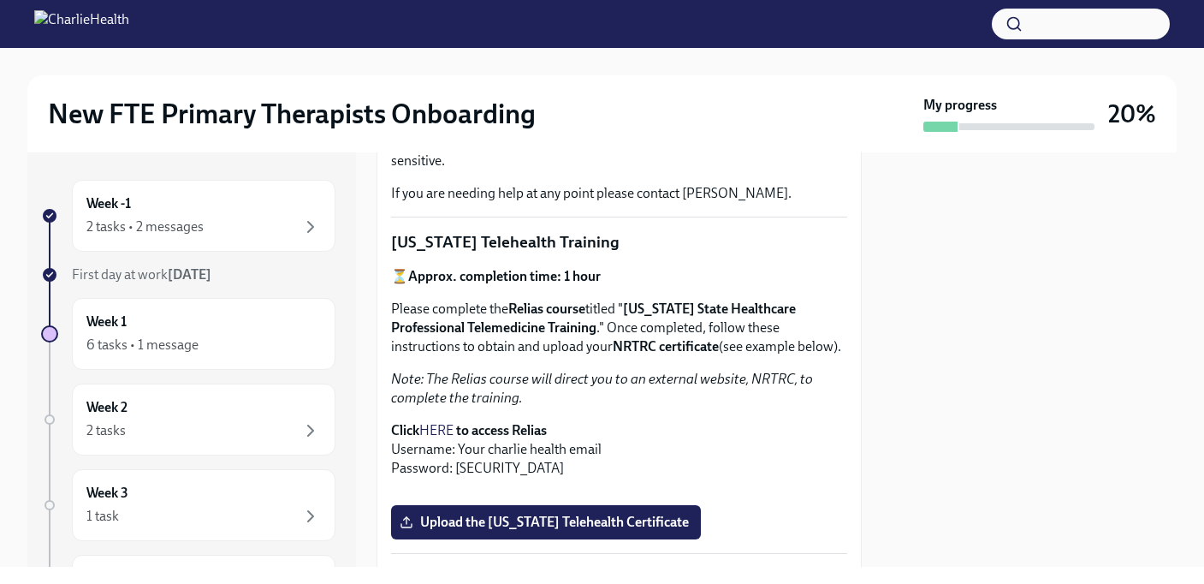
scroll to position [290, 0]
